Goal: Information Seeking & Learning: Learn about a topic

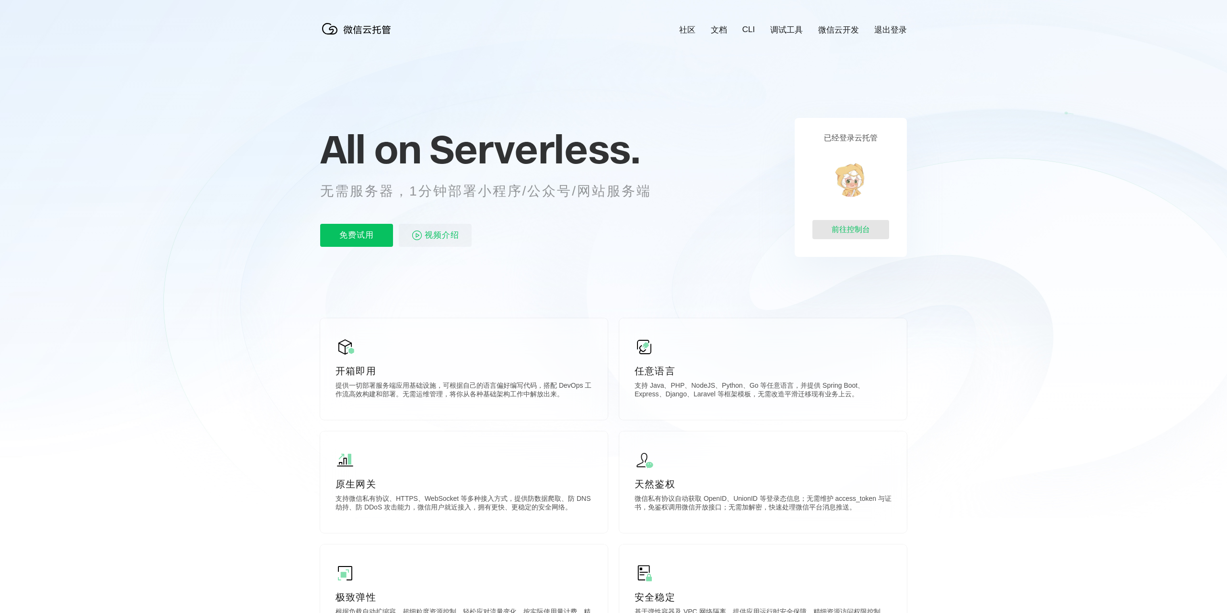
click at [831, 227] on div "前往控制台" at bounding box center [851, 229] width 77 height 19
click at [363, 237] on p "免费试用" at bounding box center [356, 235] width 73 height 23
click at [838, 169] on div "已经登录云托管 前往控制台" at bounding box center [851, 187] width 112 height 139
click at [844, 225] on div "前往控制台" at bounding box center [851, 229] width 77 height 19
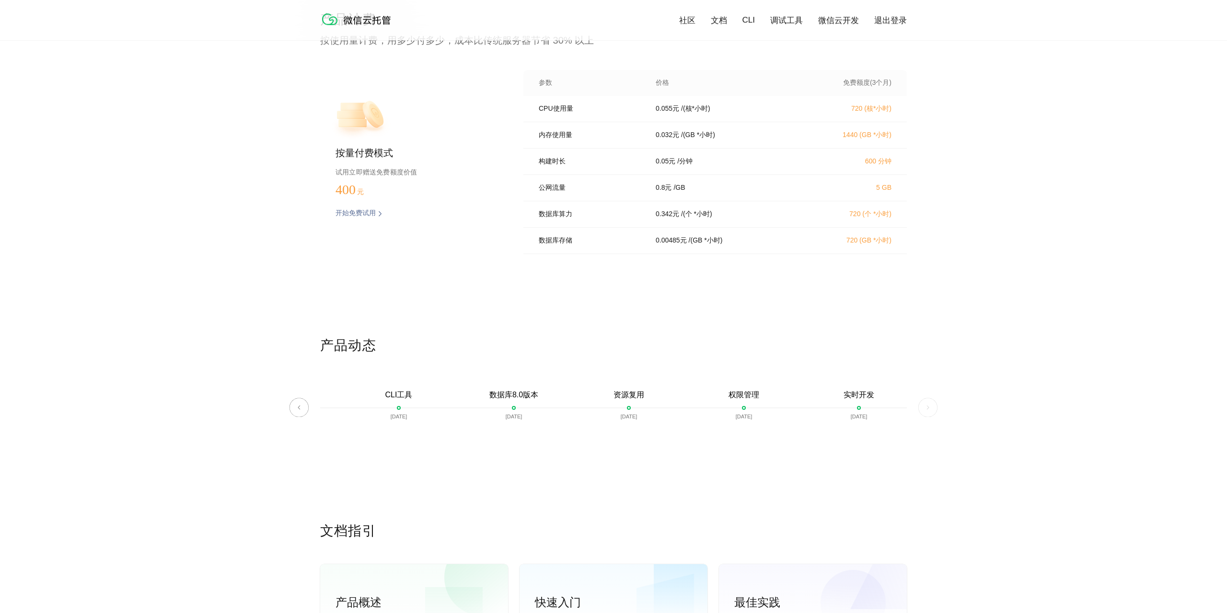
scroll to position [1902, 0]
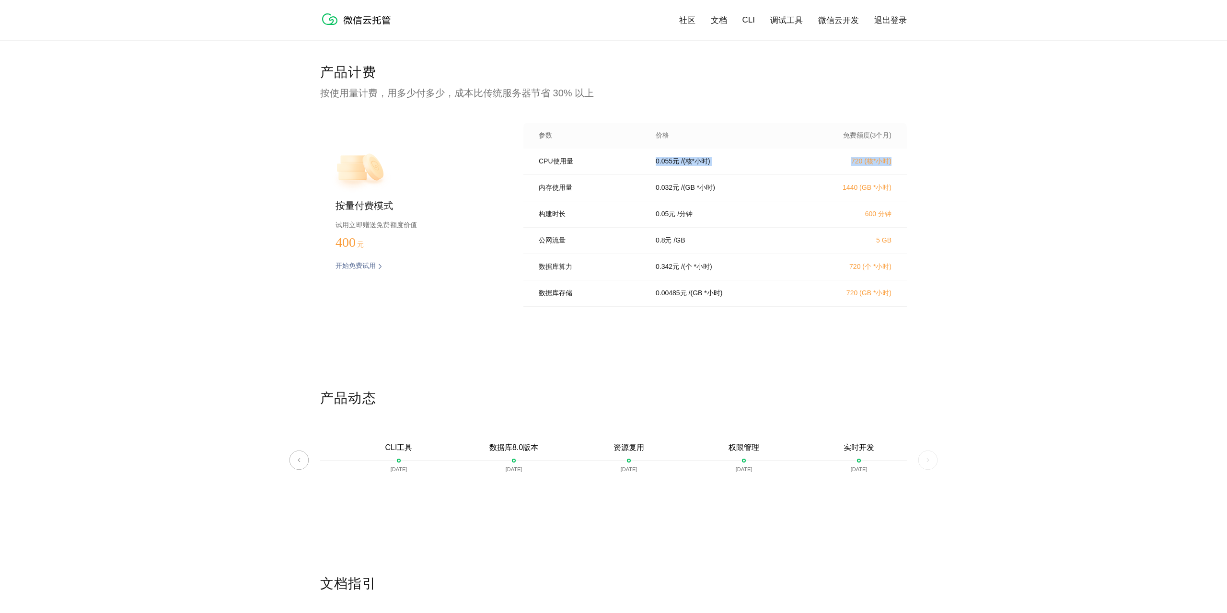
drag, startPoint x: 621, startPoint y: 167, endPoint x: 921, endPoint y: 163, distance: 300.1
click at [907, 161] on div "CPU使用量 0.055 元 / (核*小时) 720 (核*小时) 内存使用量 0.032 元 / (GB *小时) 1440 (GB *小时) 构建时长 …" at bounding box center [716, 231] width 384 height 164
click at [895, 185] on div "内存使用量 0.032 元 / (GB *小时) 1440 (GB *小时)" at bounding box center [716, 188] width 384 height 26
drag, startPoint x: 897, startPoint y: 162, endPoint x: 809, endPoint y: 159, distance: 87.8
click at [809, 159] on div "CPU使用量 0.055 元 / (核*小时) 720 (核*小时)" at bounding box center [716, 162] width 384 height 26
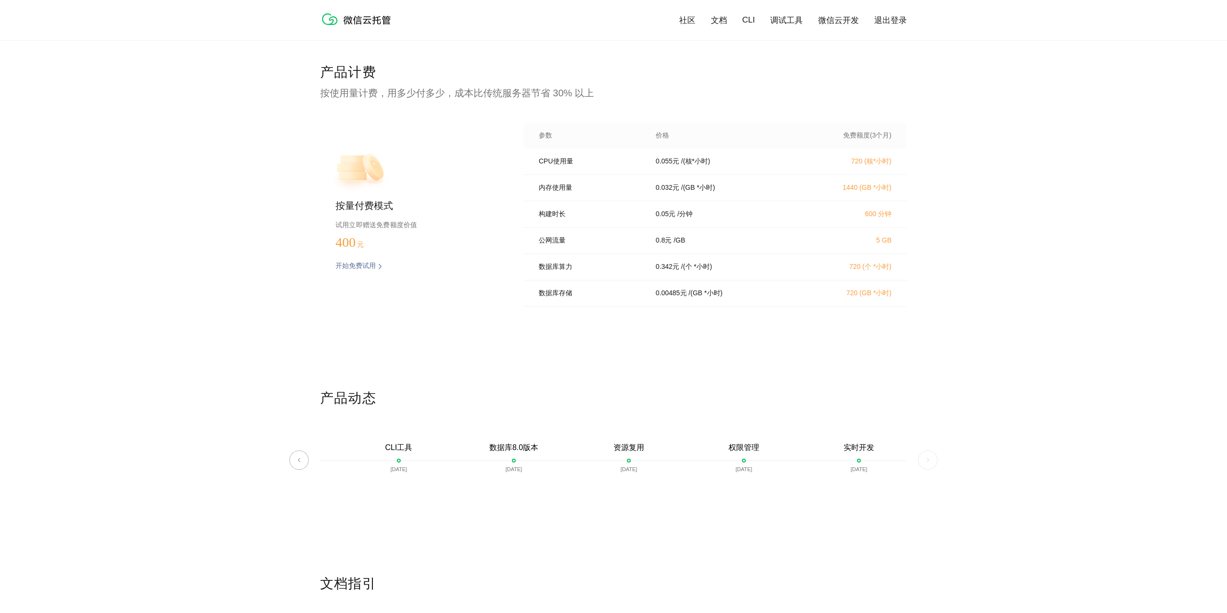
click at [718, 160] on div "0.055 元 / (核*小时)" at bounding box center [724, 161] width 161 height 9
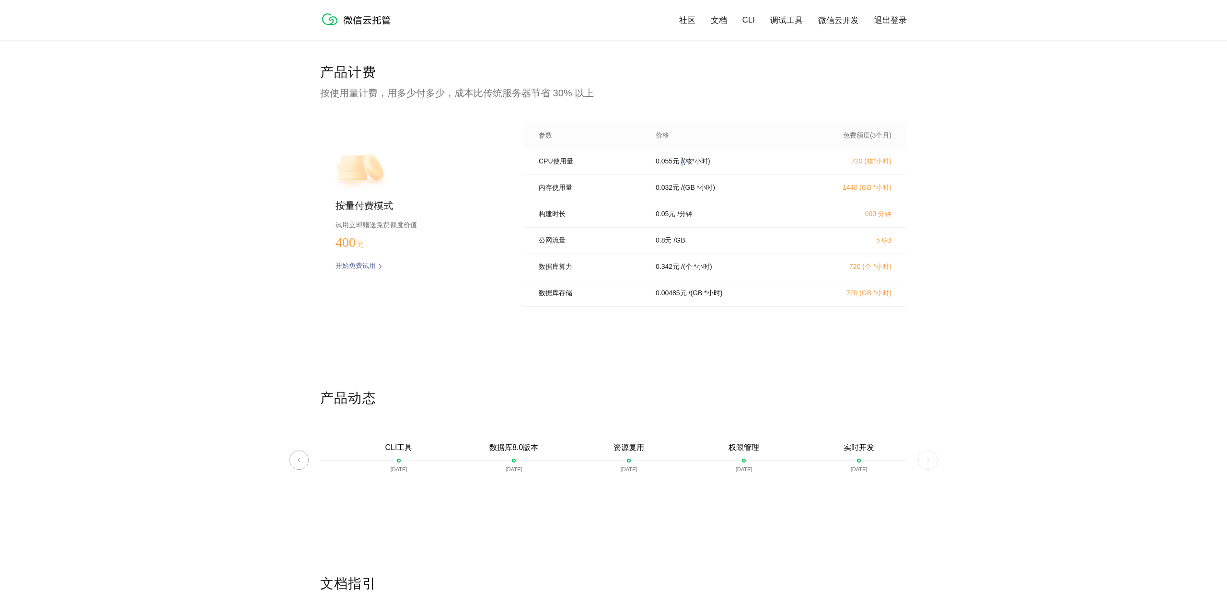
click at [718, 160] on div "0.055 元 / (核*小时)" at bounding box center [724, 161] width 161 height 9
click at [762, 187] on div "0.032 元 / (GB *小时)" at bounding box center [724, 188] width 161 height 9
drag, startPoint x: 831, startPoint y: 153, endPoint x: 834, endPoint y: 231, distance: 77.2
click at [859, 213] on div "CPU使用量 0.055 元 / (核*小时) 720 (核*小时) 内存使用量 0.032 元 / (GB *小时) 1440 (GB *小时) 构建时长 …" at bounding box center [716, 231] width 384 height 164
click at [823, 239] on div "公网流量 0.8 元 / GB 5 GB" at bounding box center [716, 241] width 384 height 26
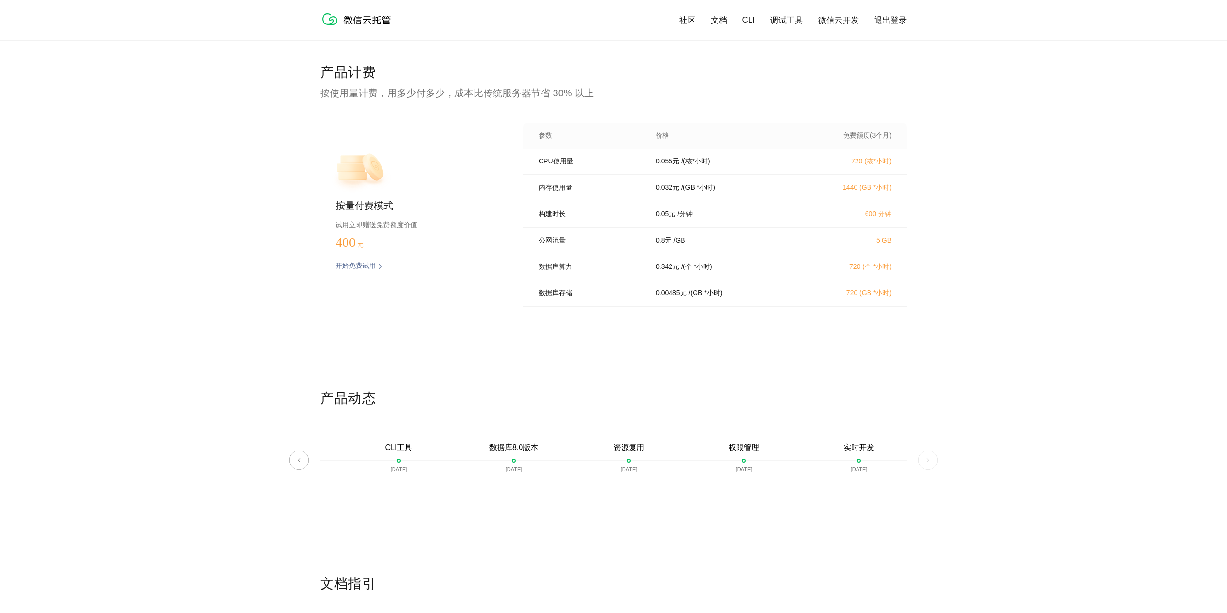
drag, startPoint x: 815, startPoint y: 288, endPoint x: 827, endPoint y: 292, distance: 12.7
click at [827, 292] on div "数据库存储 0.00485 元 / (GB *小时) 720 (GB *小时)" at bounding box center [716, 293] width 384 height 26
click at [880, 306] on div "数据库存储 0.00485 元 / (GB *小时) 720 (GB *小时)" at bounding box center [716, 293] width 384 height 26
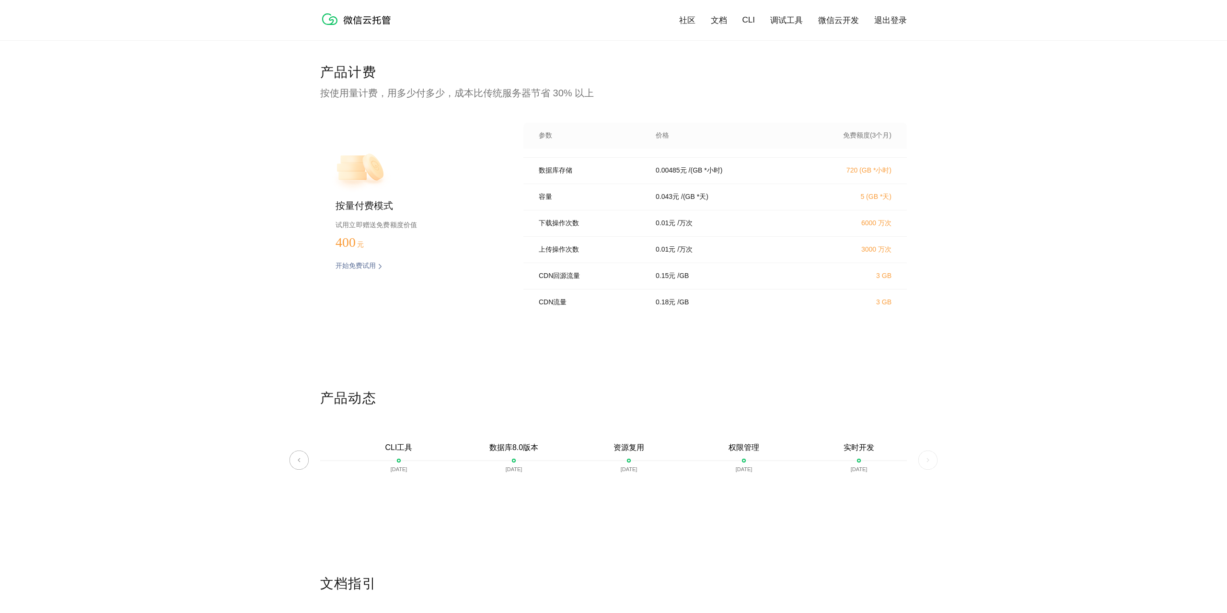
click at [752, 306] on div "0.18 元 / GB" at bounding box center [724, 302] width 161 height 9
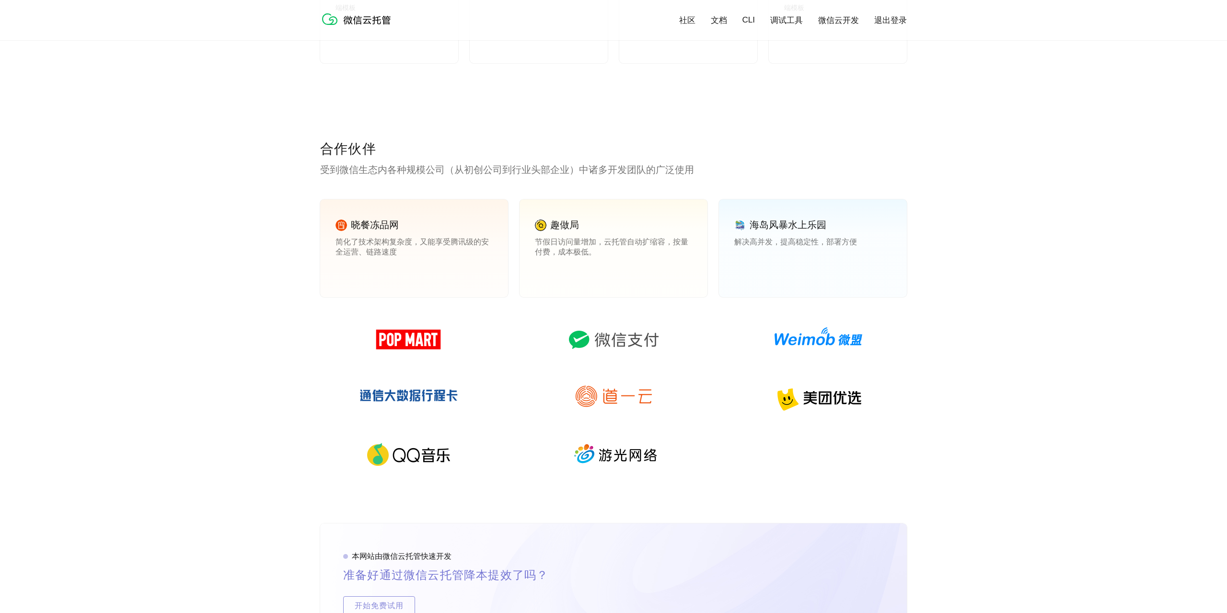
scroll to position [1013, 0]
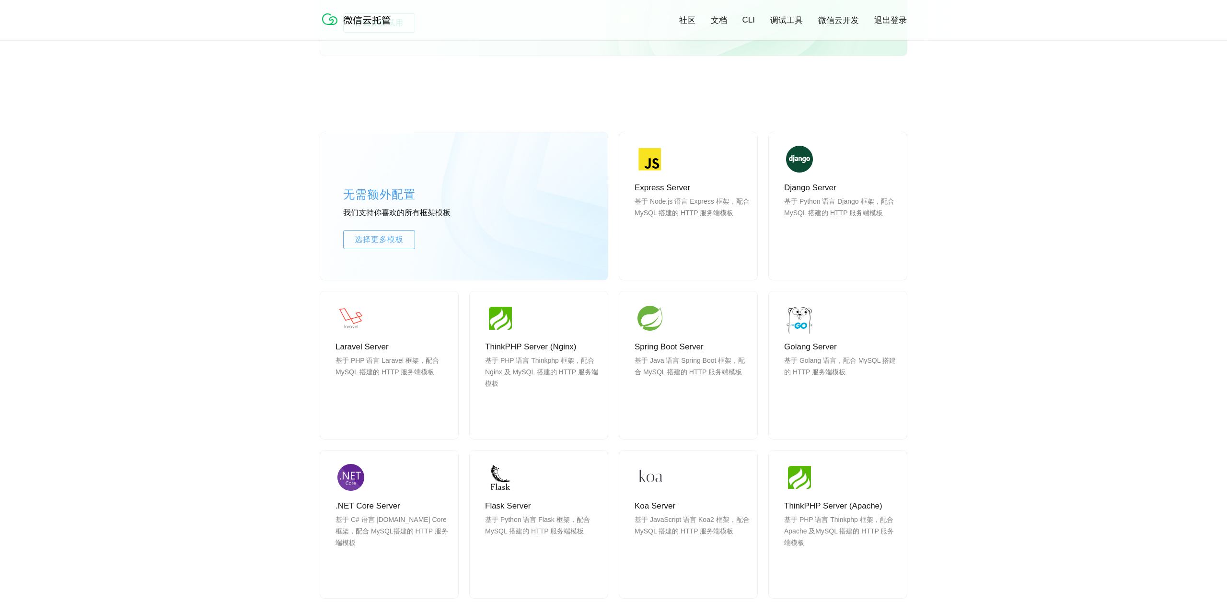
click at [0, 324] on div "无需额外配置 我们支持你喜欢的所有框架模板 选择更多模板 Express Server 基于 Node.js 语言 Express 框架，配合 MySQL 搭…" at bounding box center [613, 382] width 1227 height 586
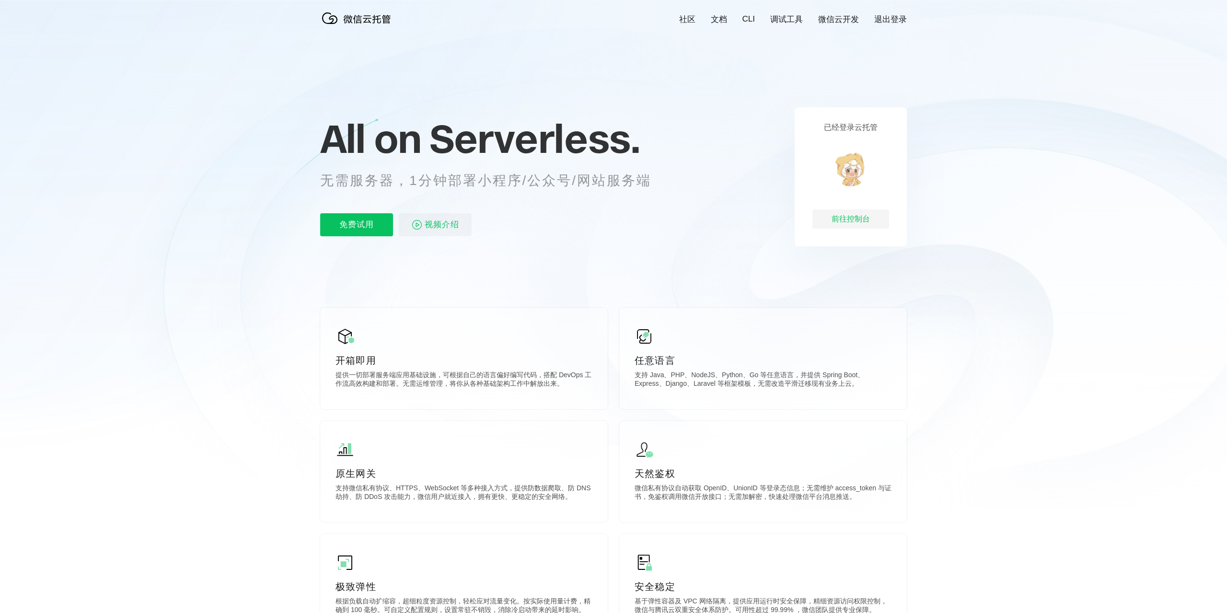
scroll to position [0, 0]
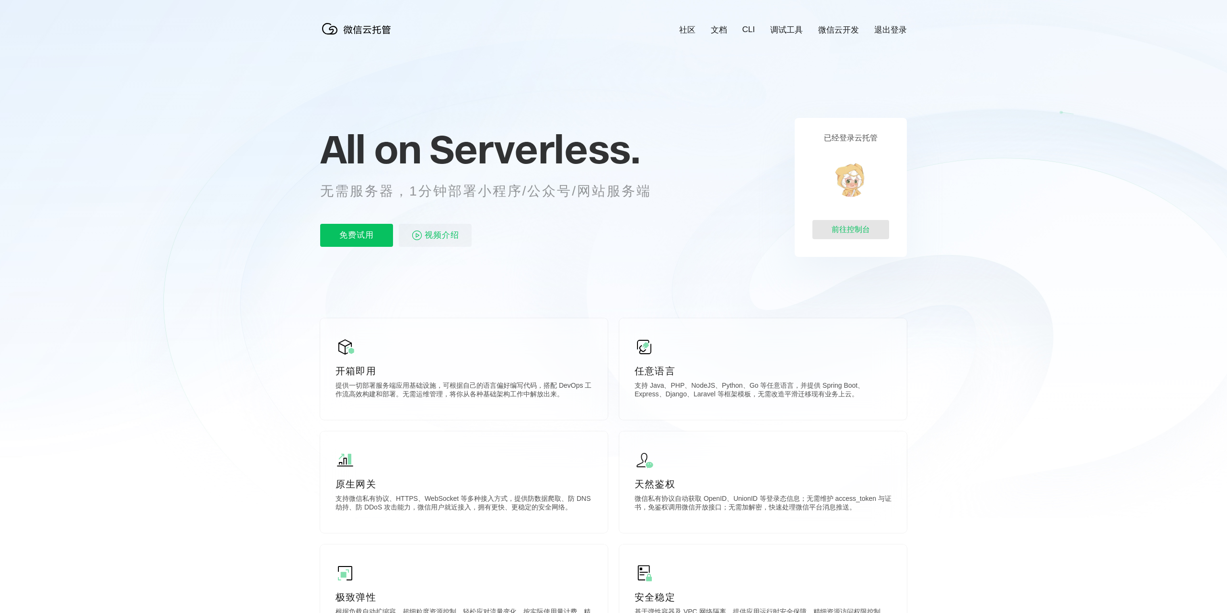
scroll to position [0, 1705]
click at [855, 227] on div "前往控制台" at bounding box center [851, 229] width 77 height 19
